Goal: Information Seeking & Learning: Learn about a topic

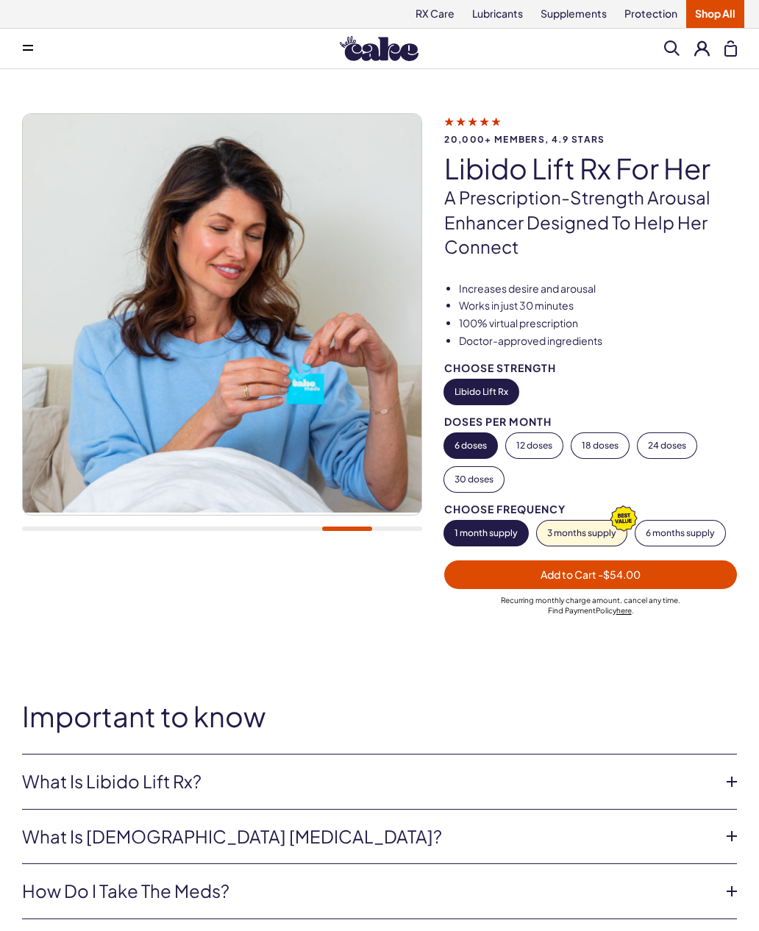
click at [576, 20] on link "Supplements" at bounding box center [574, 14] width 84 height 28
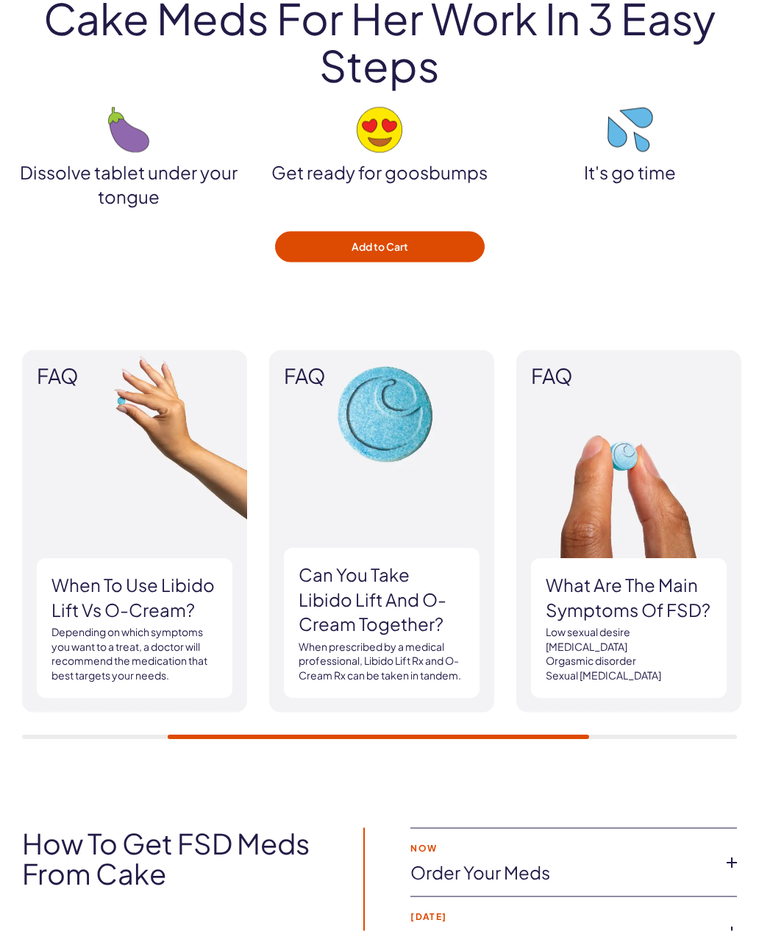
scroll to position [1854, 0]
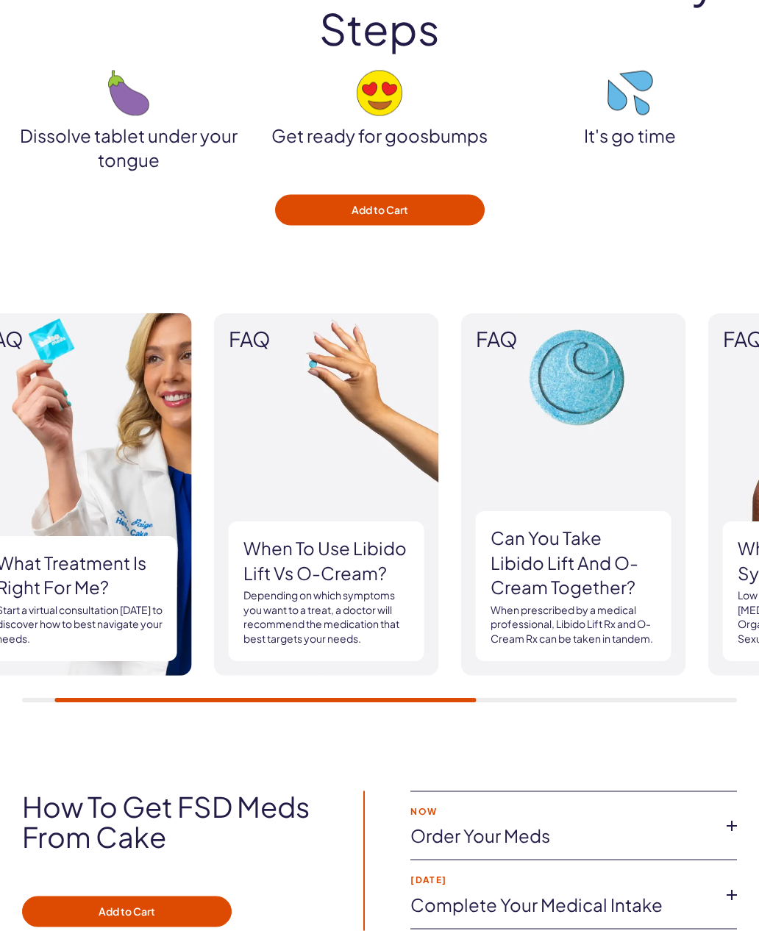
click at [204, 573] on div "FAQ What treatment is right for me? Start a virtual consultation [DATE] to disc…" at bounding box center [324, 495] width 715 height 363
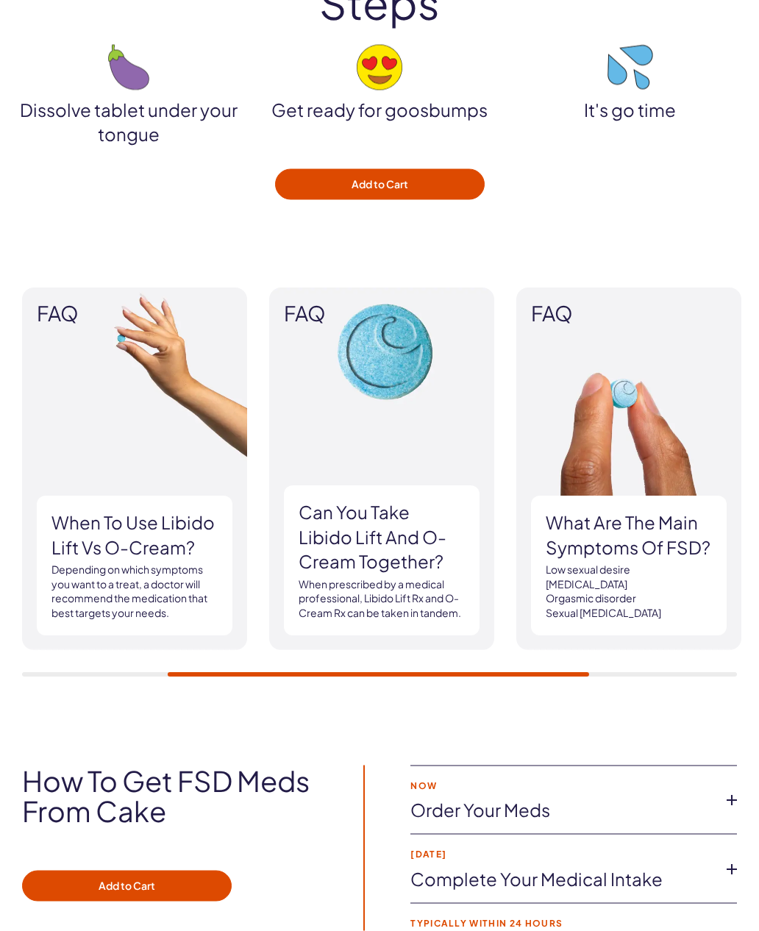
scroll to position [1880, 0]
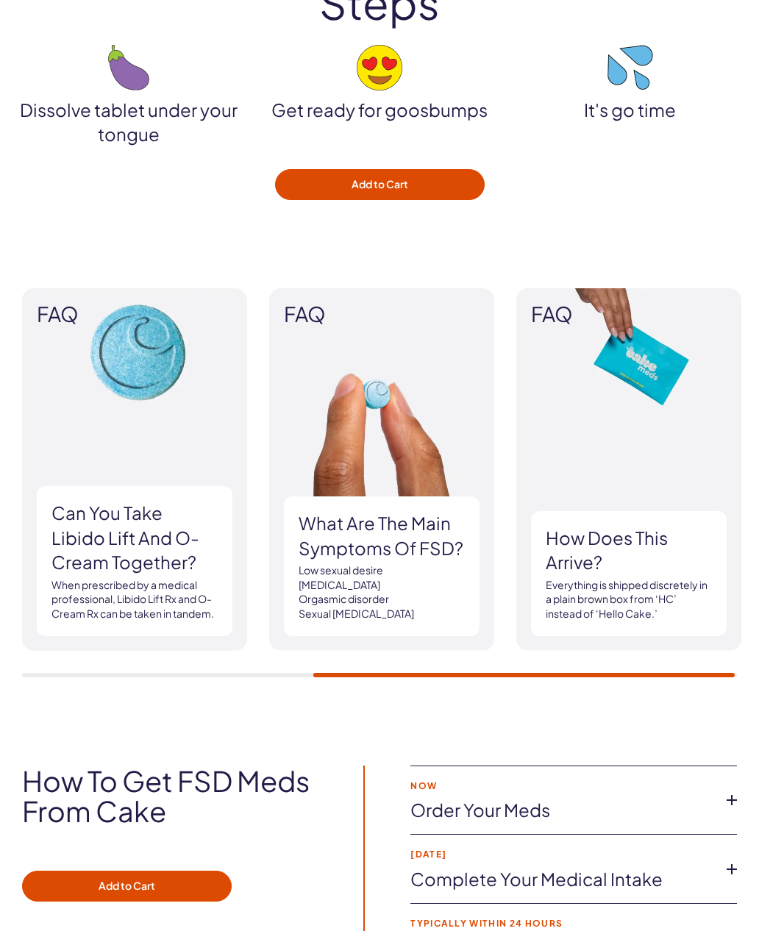
click at [315, 641] on div "FAQ What treatment is right for me? Start a virtual consultation [DATE] to disc…" at bounding box center [379, 482] width 715 height 389
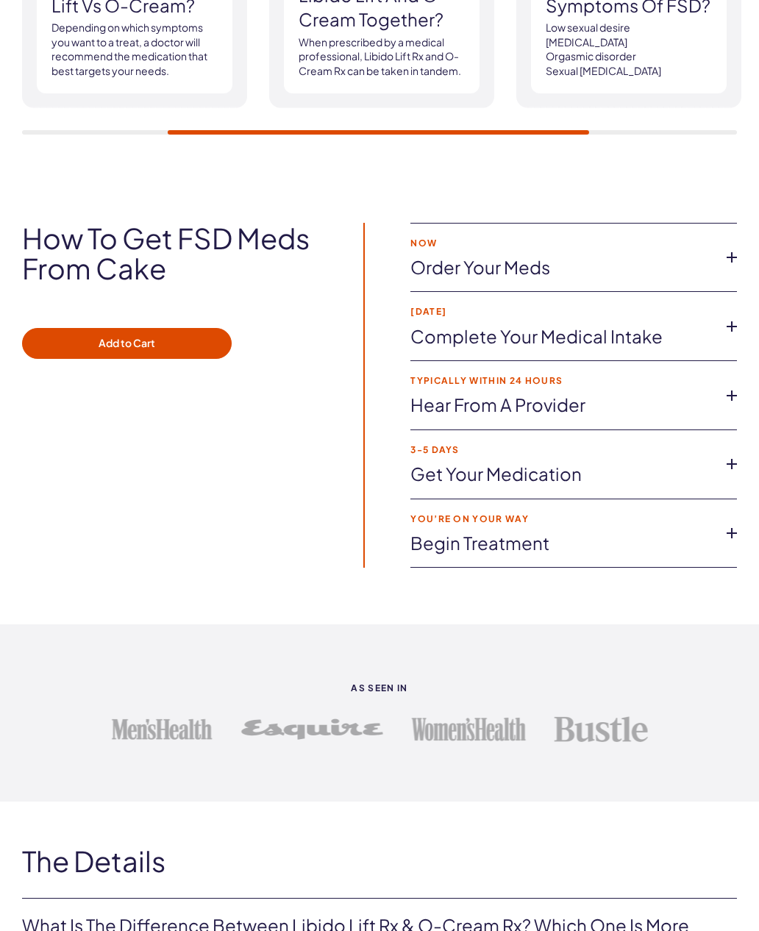
click at [668, 271] on link "Order your meds" at bounding box center [562, 267] width 303 height 25
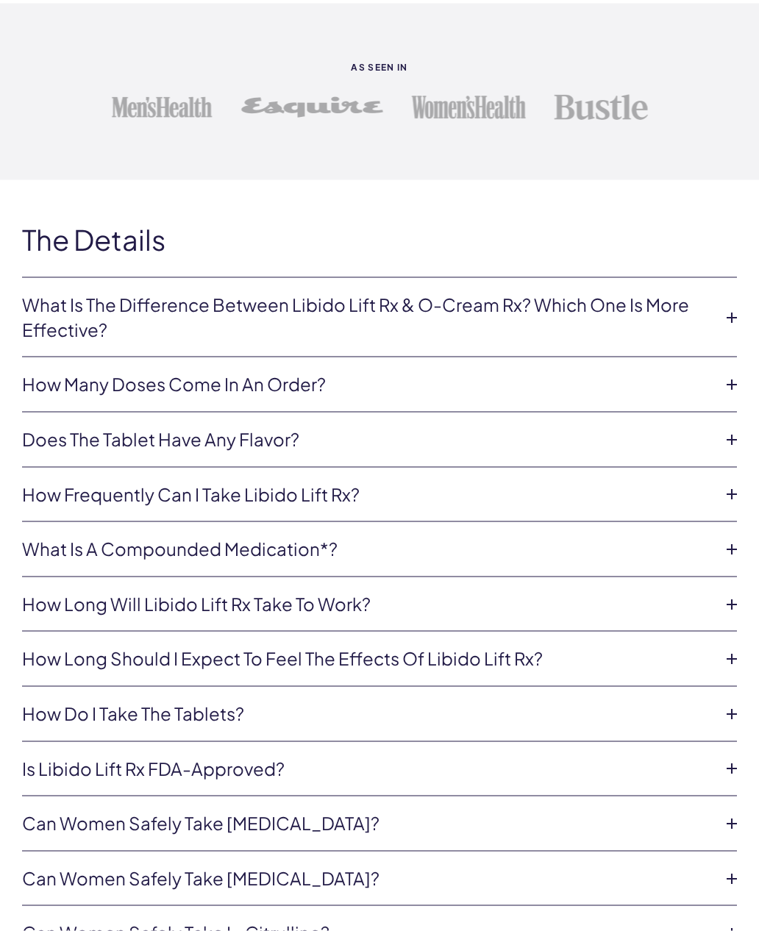
scroll to position [3096, 0]
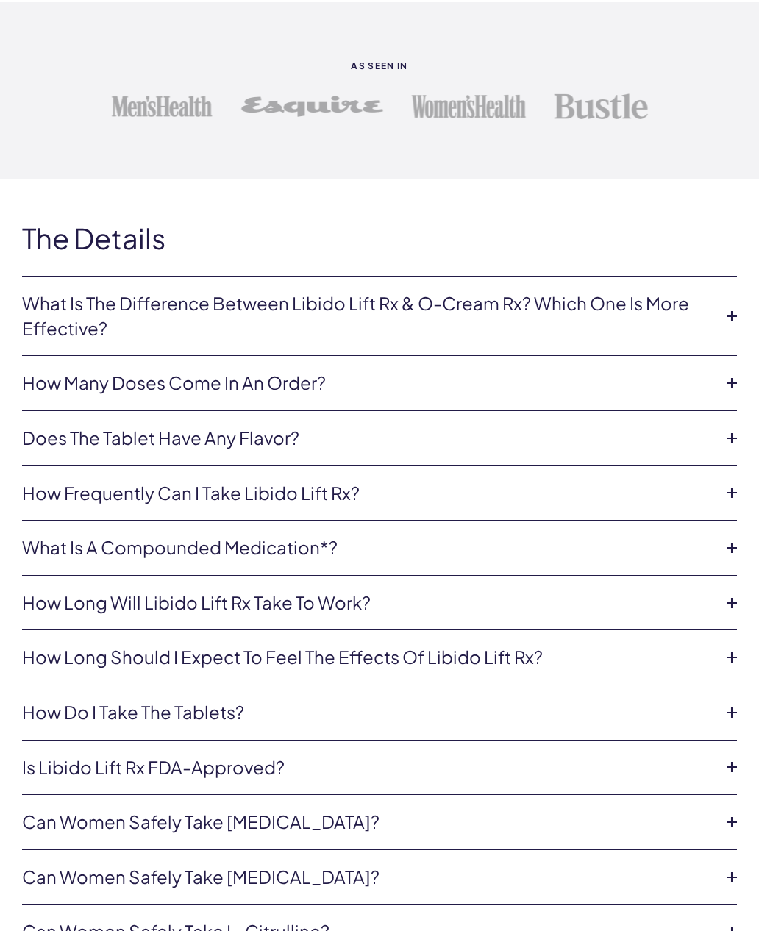
click at [722, 312] on icon at bounding box center [732, 316] width 22 height 22
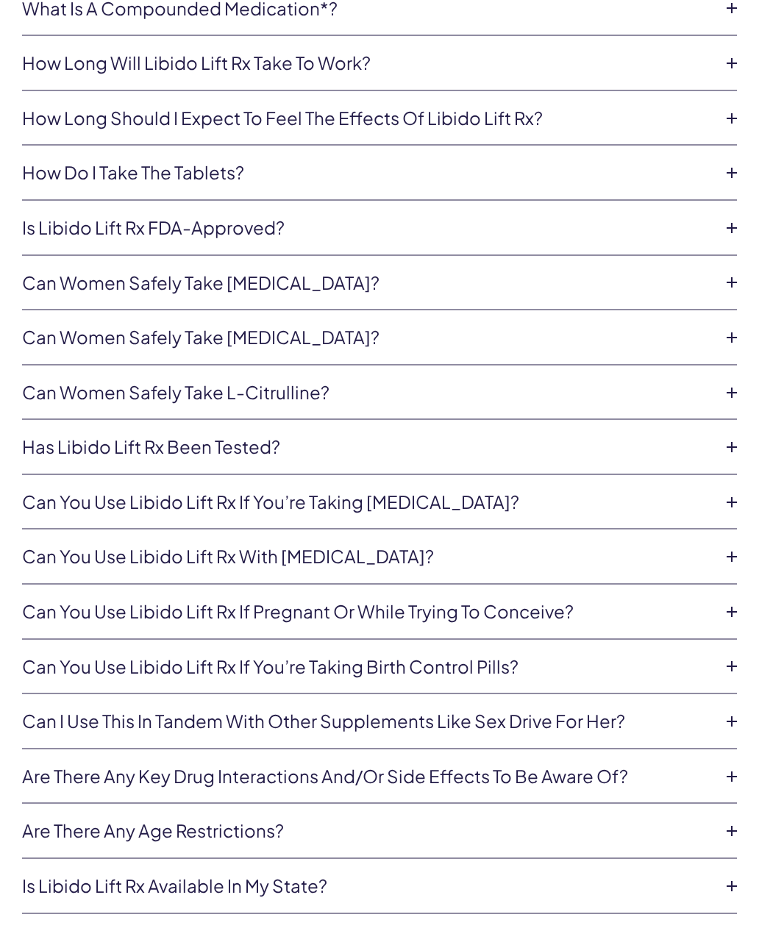
scroll to position [3834, 0]
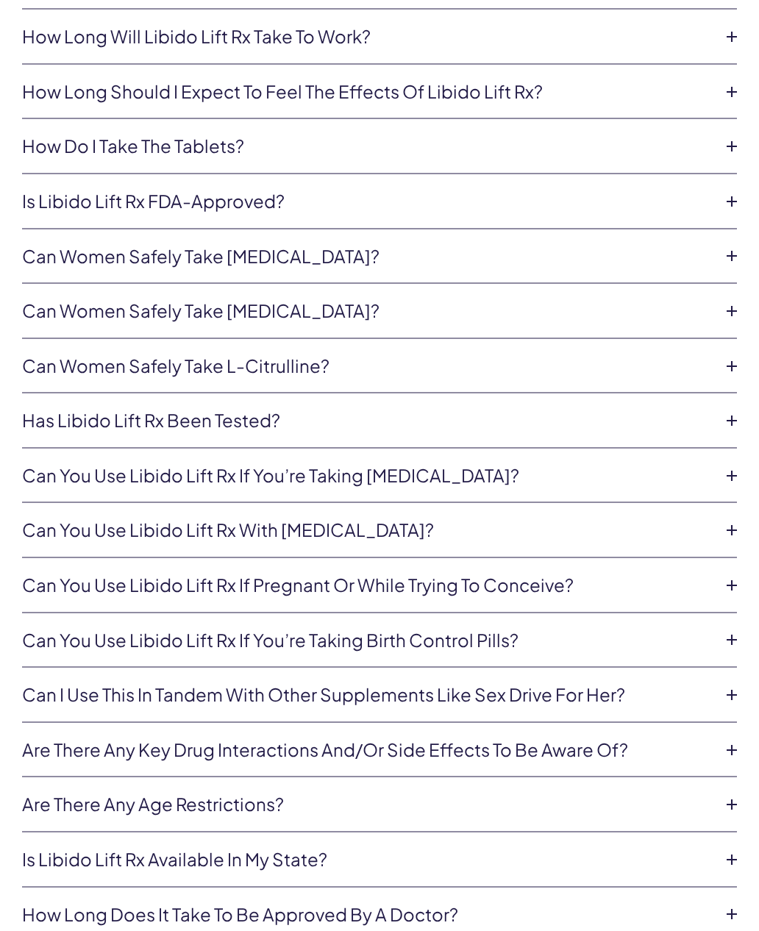
click at [731, 300] on icon at bounding box center [732, 311] width 22 height 22
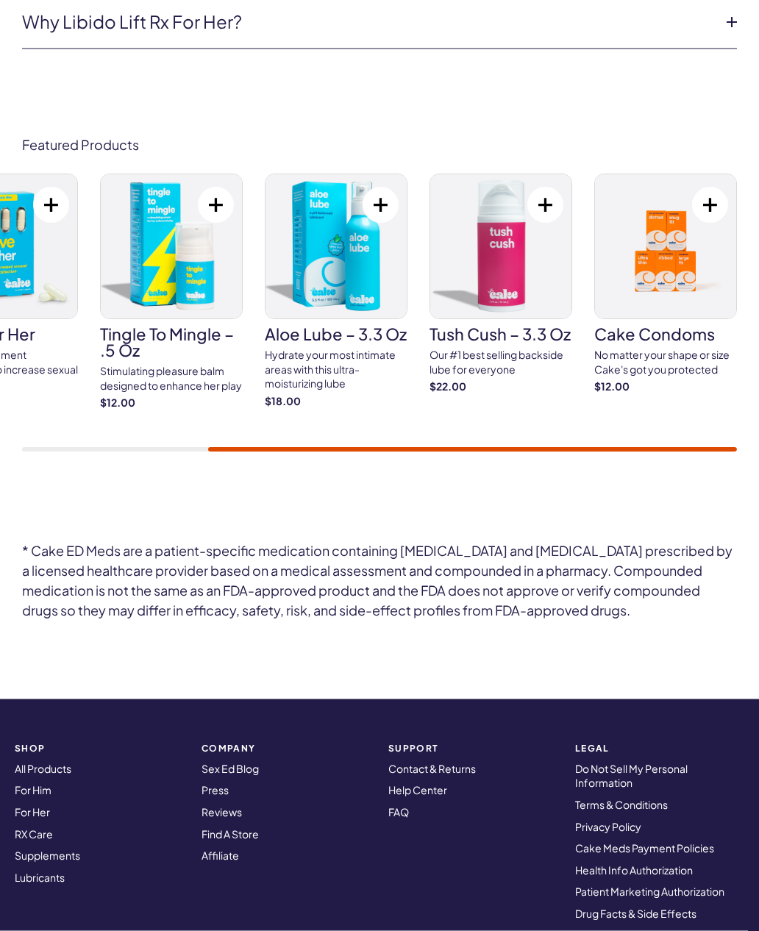
scroll to position [4806, 0]
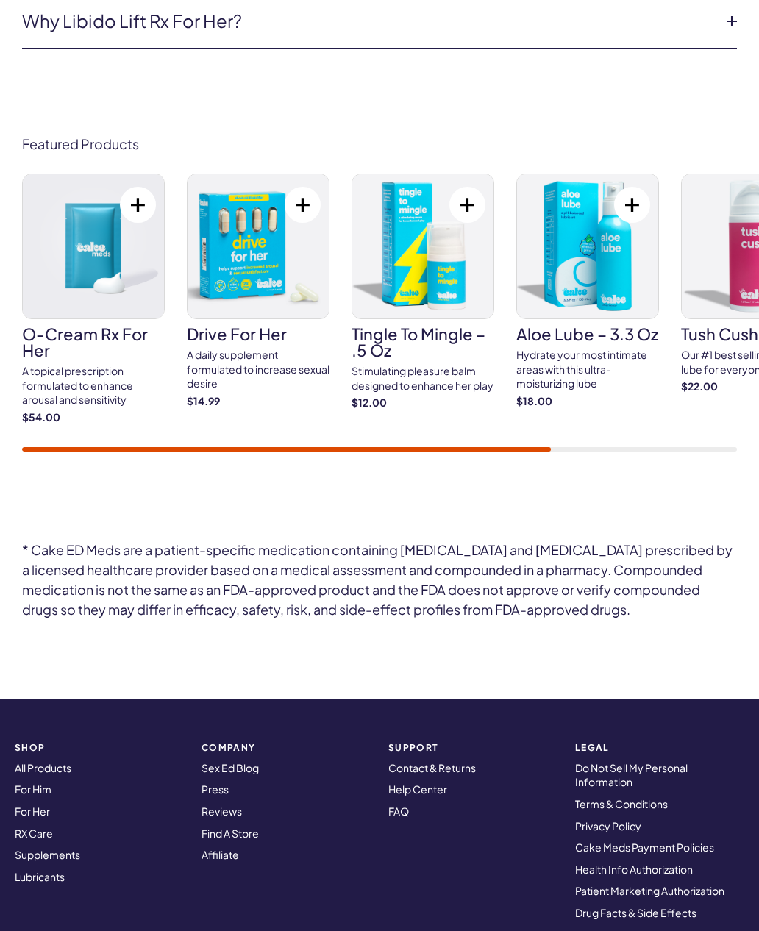
click at [74, 364] on div "A topical prescription formulated to enhance arousal and sensitivity" at bounding box center [93, 385] width 143 height 43
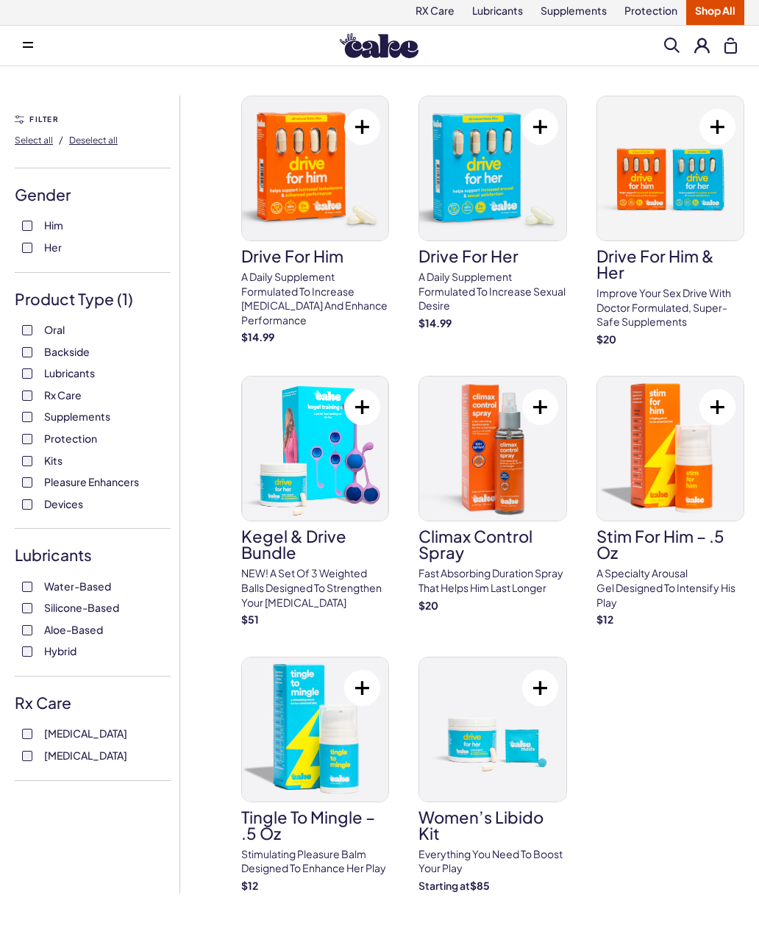
scroll to position [14, 0]
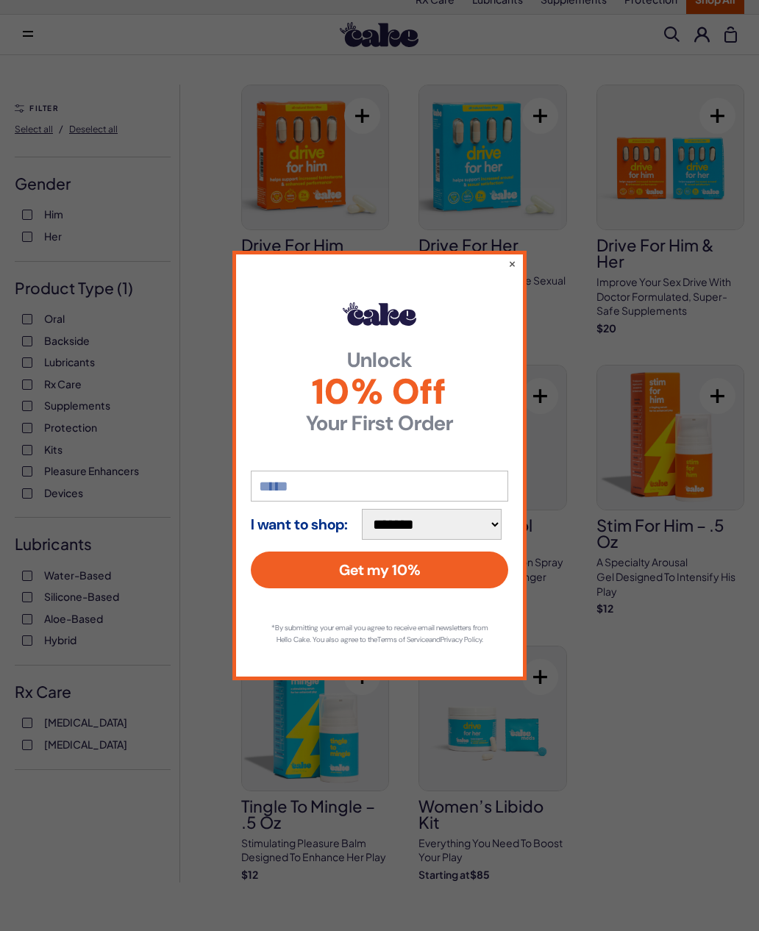
click at [515, 261] on button "×" at bounding box center [512, 263] width 8 height 15
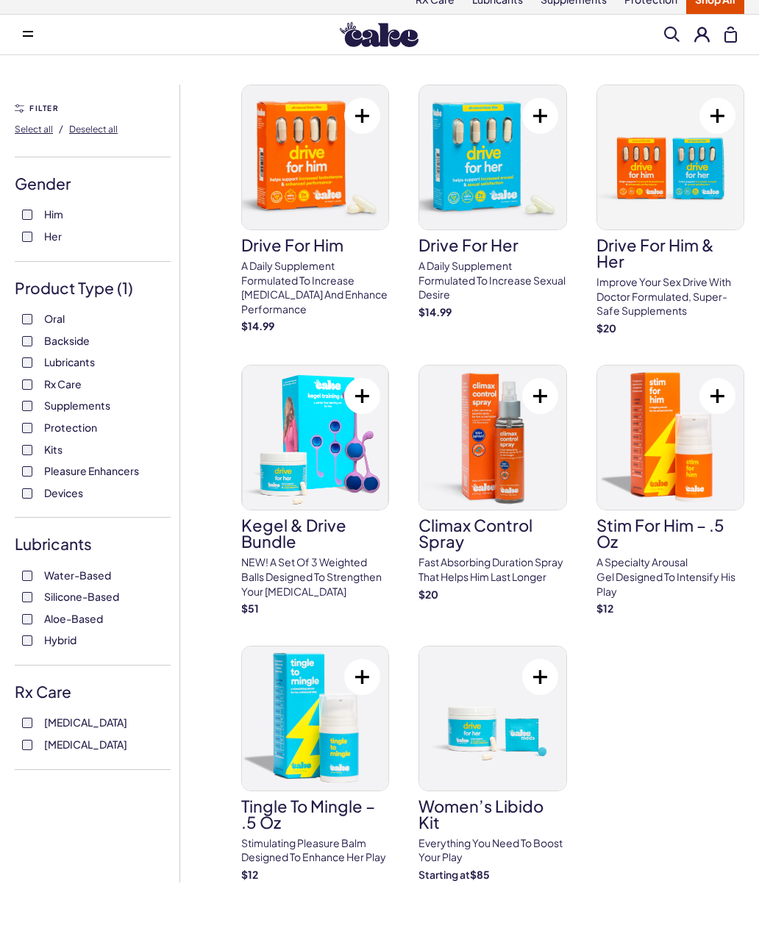
scroll to position [0, 0]
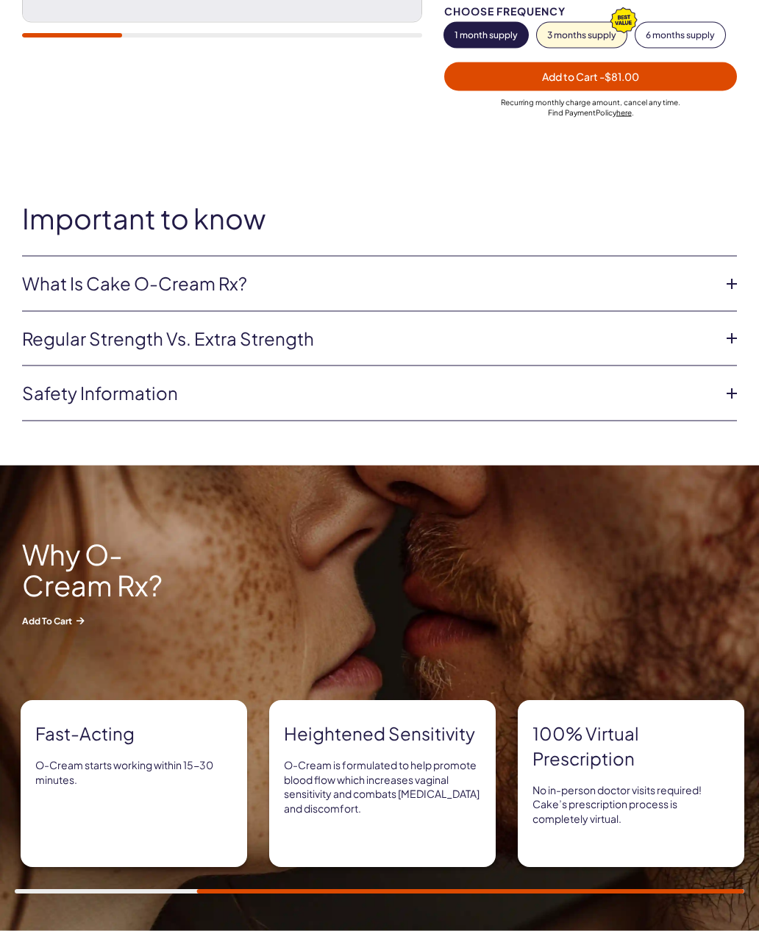
scroll to position [494, 0]
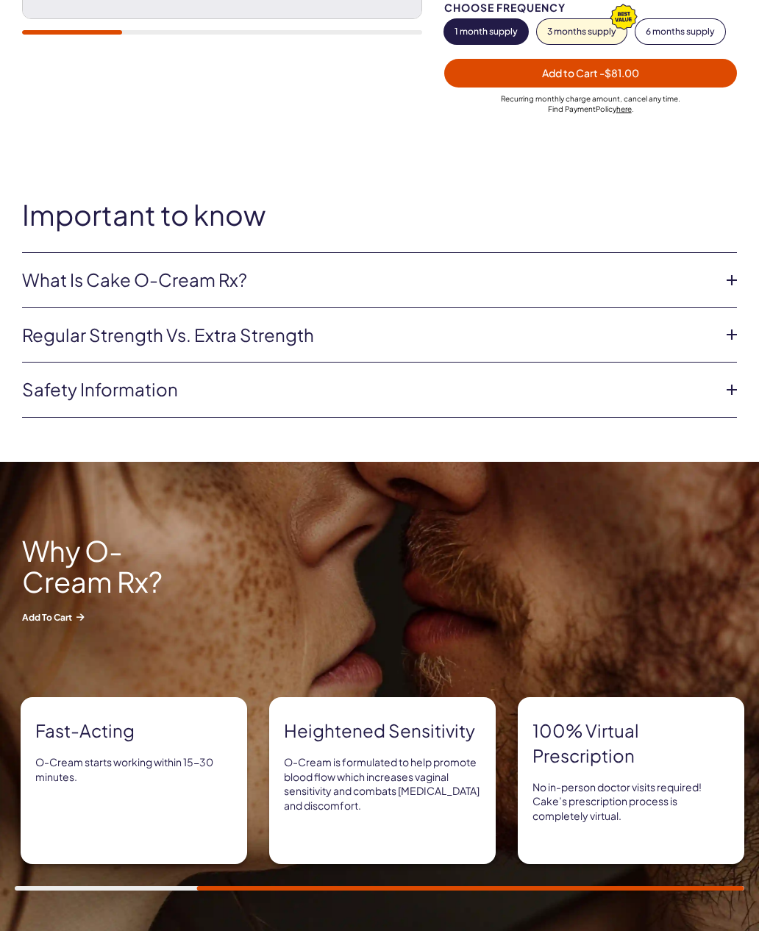
click at [736, 333] on icon at bounding box center [732, 335] width 22 height 22
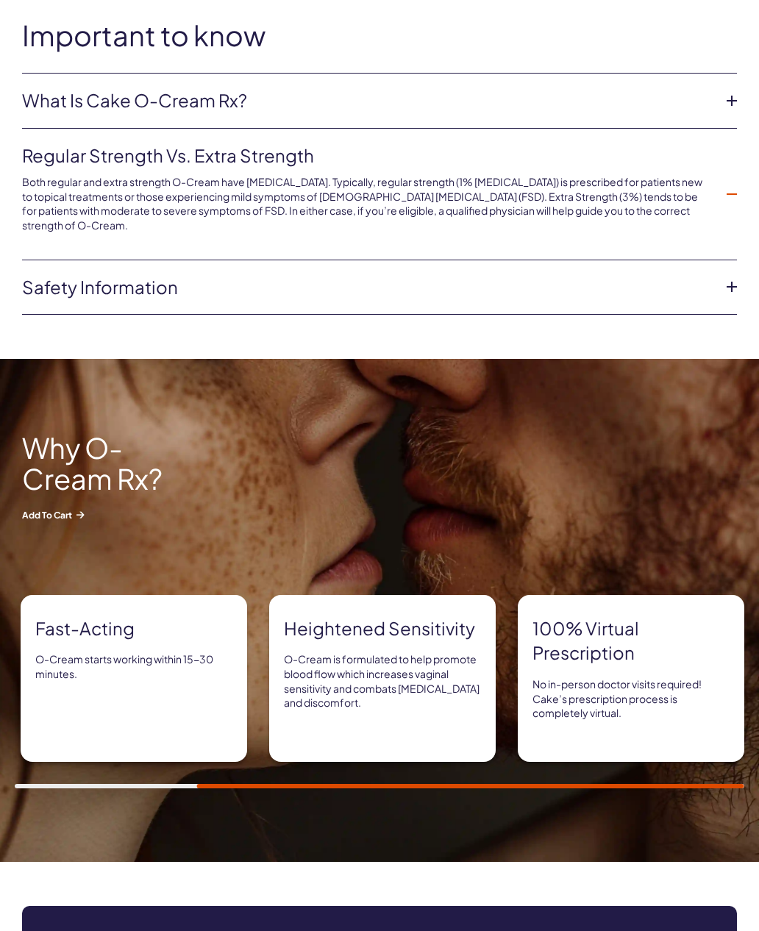
scroll to position [679, 0]
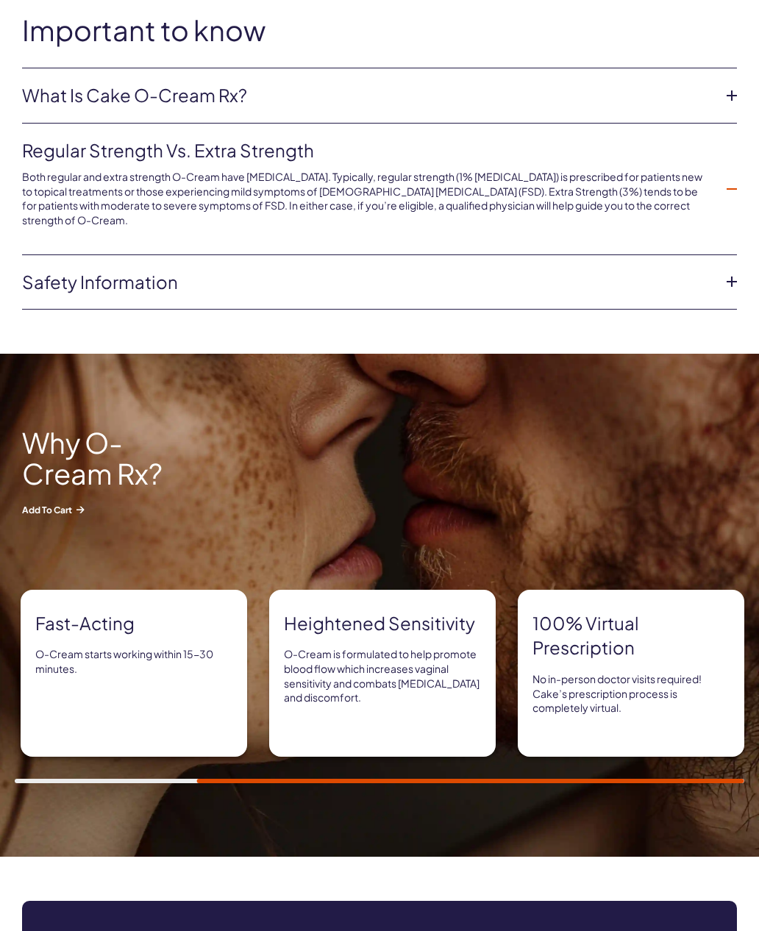
click at [723, 277] on icon at bounding box center [732, 282] width 22 height 22
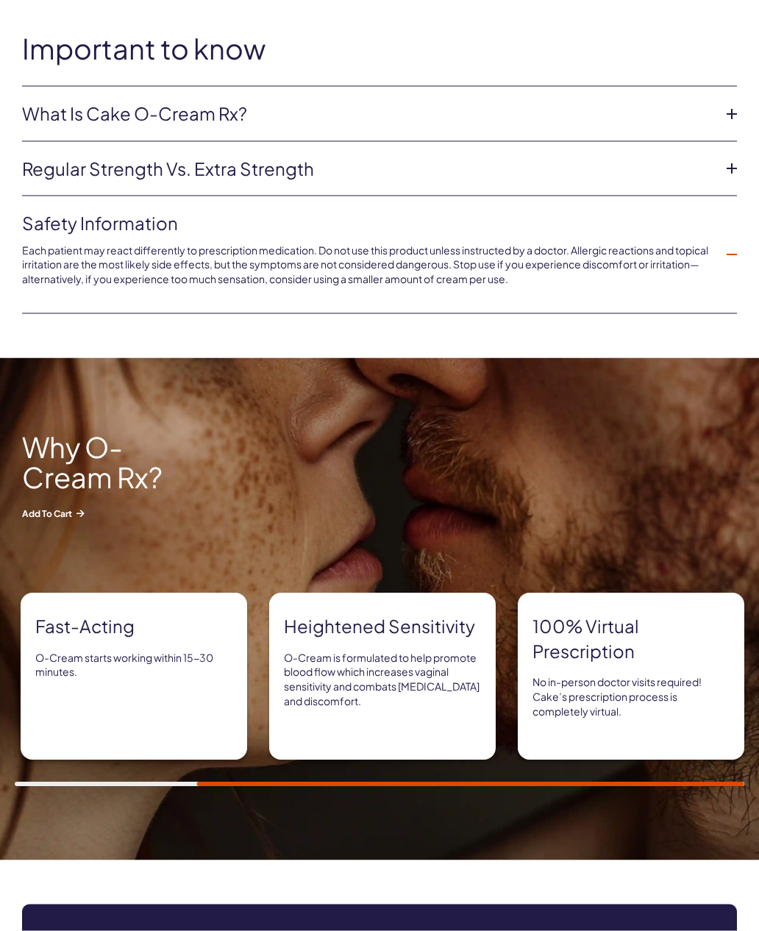
scroll to position [645, 0]
